Goal: Download file/media

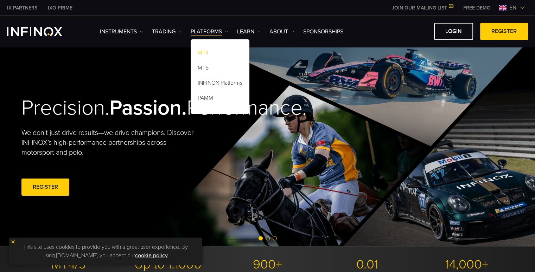
click at [201, 51] on link "MT4" at bounding box center [220, 53] width 59 height 15
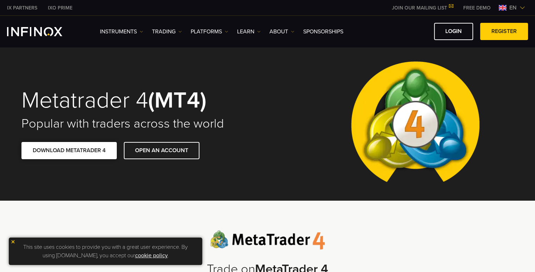
click at [105, 154] on link "DOWNLOAD METATRADER 4" at bounding box center [68, 150] width 95 height 17
